Goal: Task Accomplishment & Management: Use online tool/utility

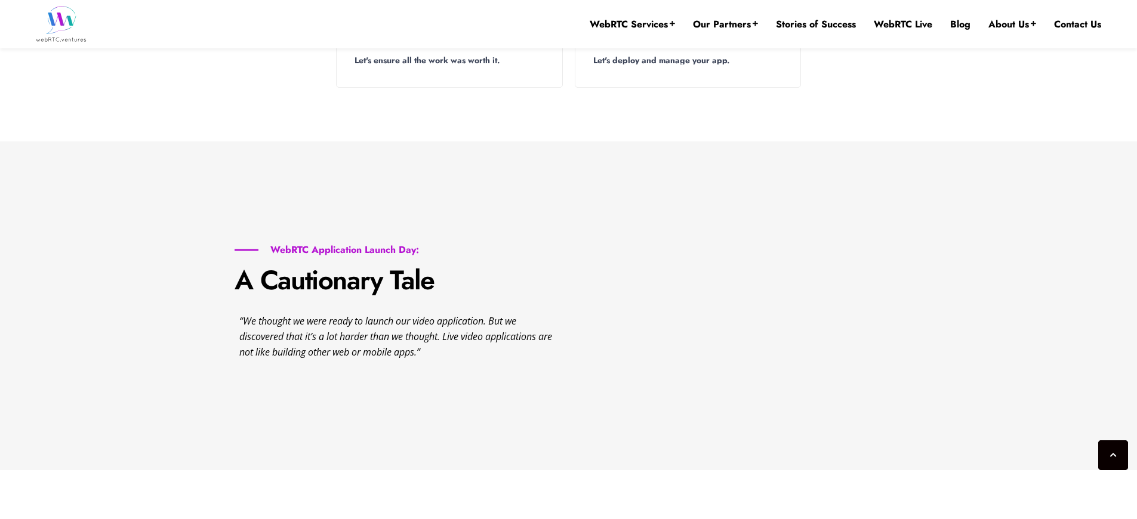
scroll to position [339, 0]
click at [342, 256] on h6 "WebRTC Application Launch Day:" at bounding box center [345, 250] width 220 height 12
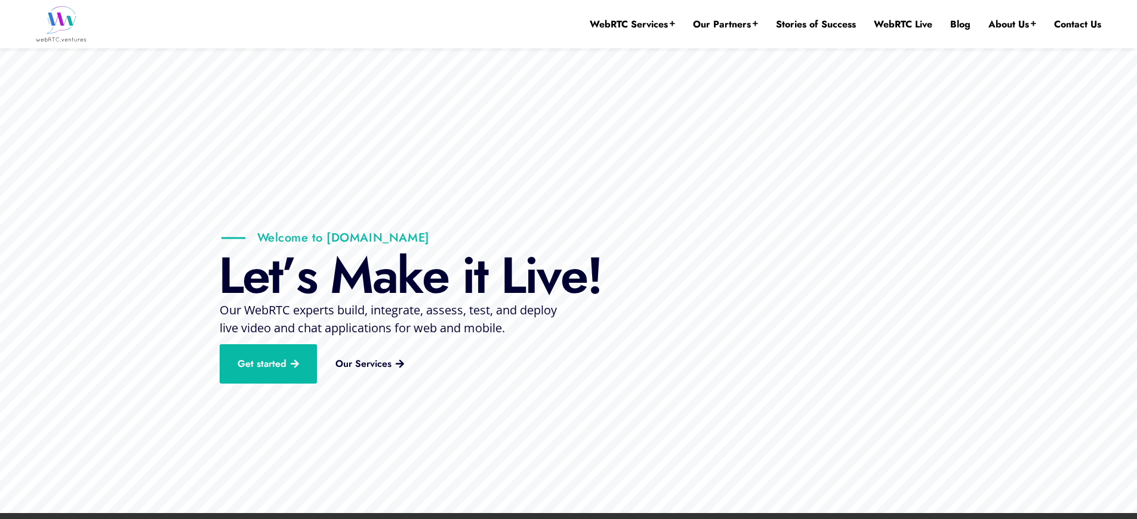
scroll to position [1344, 0]
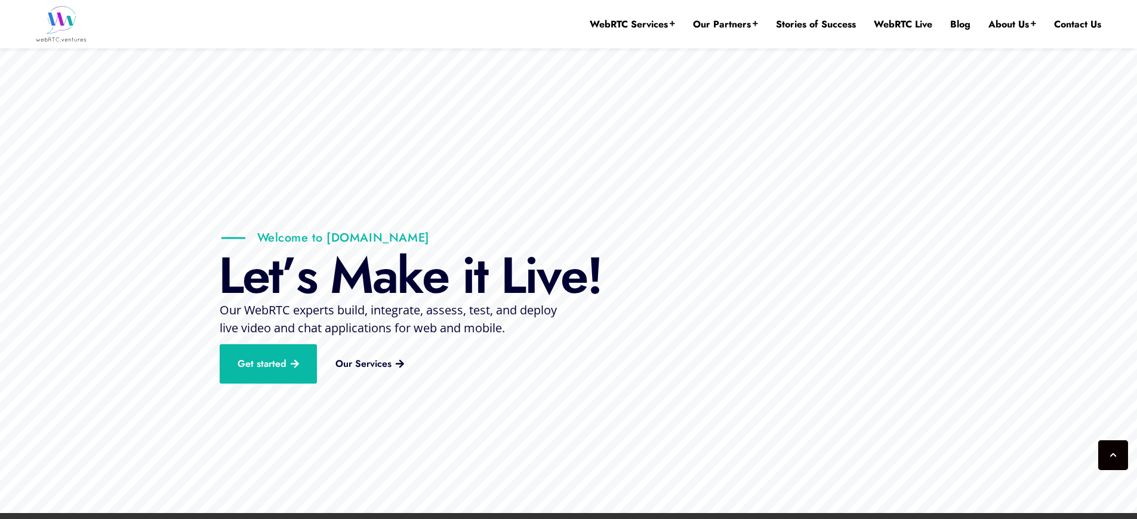
scroll to position [1155, 0]
